Goal: Task Accomplishment & Management: Manage account settings

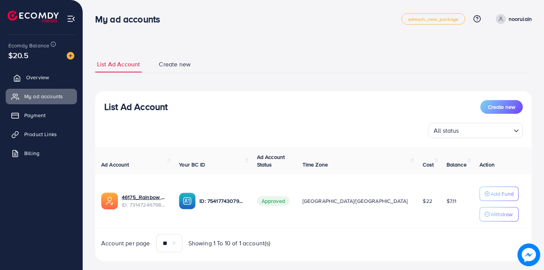
click at [44, 78] on span "Overview" at bounding box center [37, 78] width 23 height 8
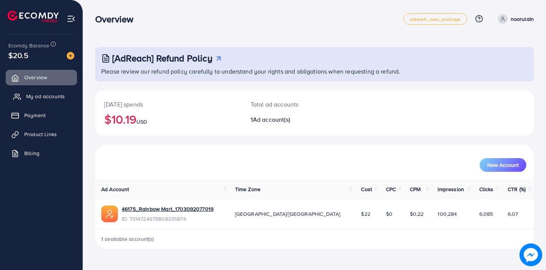
click at [52, 92] on link "My ad accounts" at bounding box center [41, 96] width 71 height 15
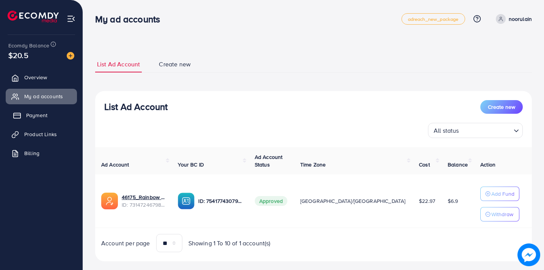
click at [50, 113] on link "Payment" at bounding box center [41, 115] width 71 height 15
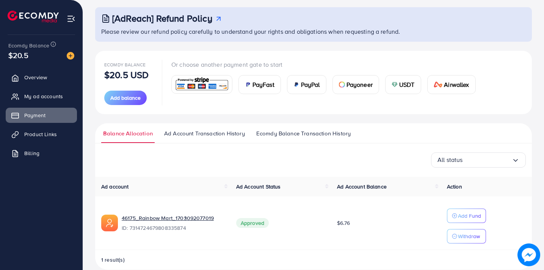
scroll to position [44, 0]
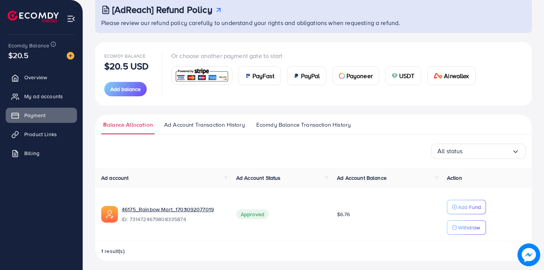
scroll to position [52, 0]
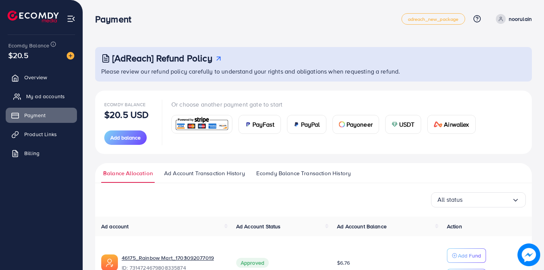
click at [44, 96] on span "My ad accounts" at bounding box center [45, 96] width 39 height 8
